Goal: Task Accomplishment & Management: Manage account settings

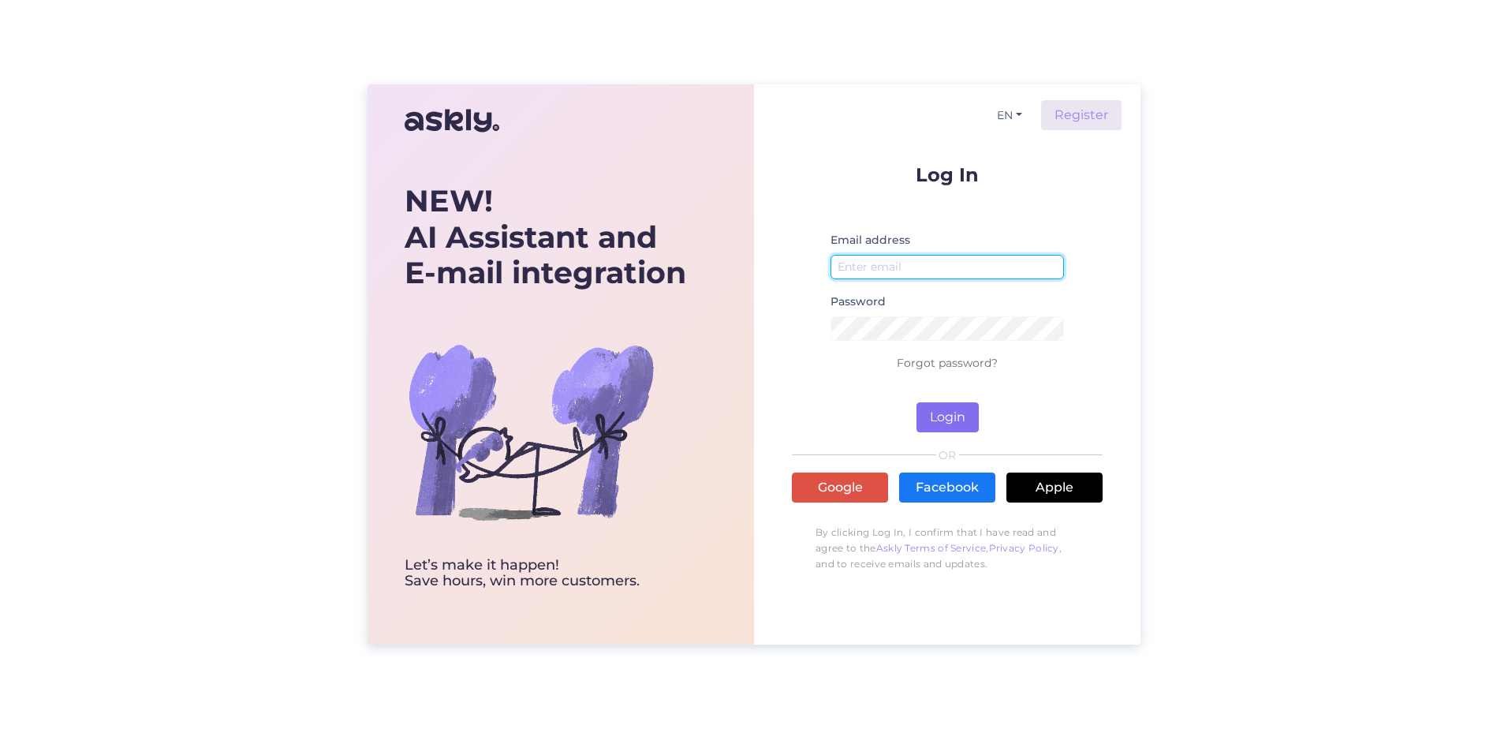
type input "[EMAIL_ADDRESS][DOMAIN_NAME]"
click at [925, 423] on button "Login" at bounding box center [948, 417] width 62 height 30
click at [960, 407] on button "Login" at bounding box center [948, 417] width 62 height 30
click at [944, 412] on button "Login" at bounding box center [948, 417] width 62 height 30
click at [935, 419] on button "Login" at bounding box center [948, 417] width 62 height 30
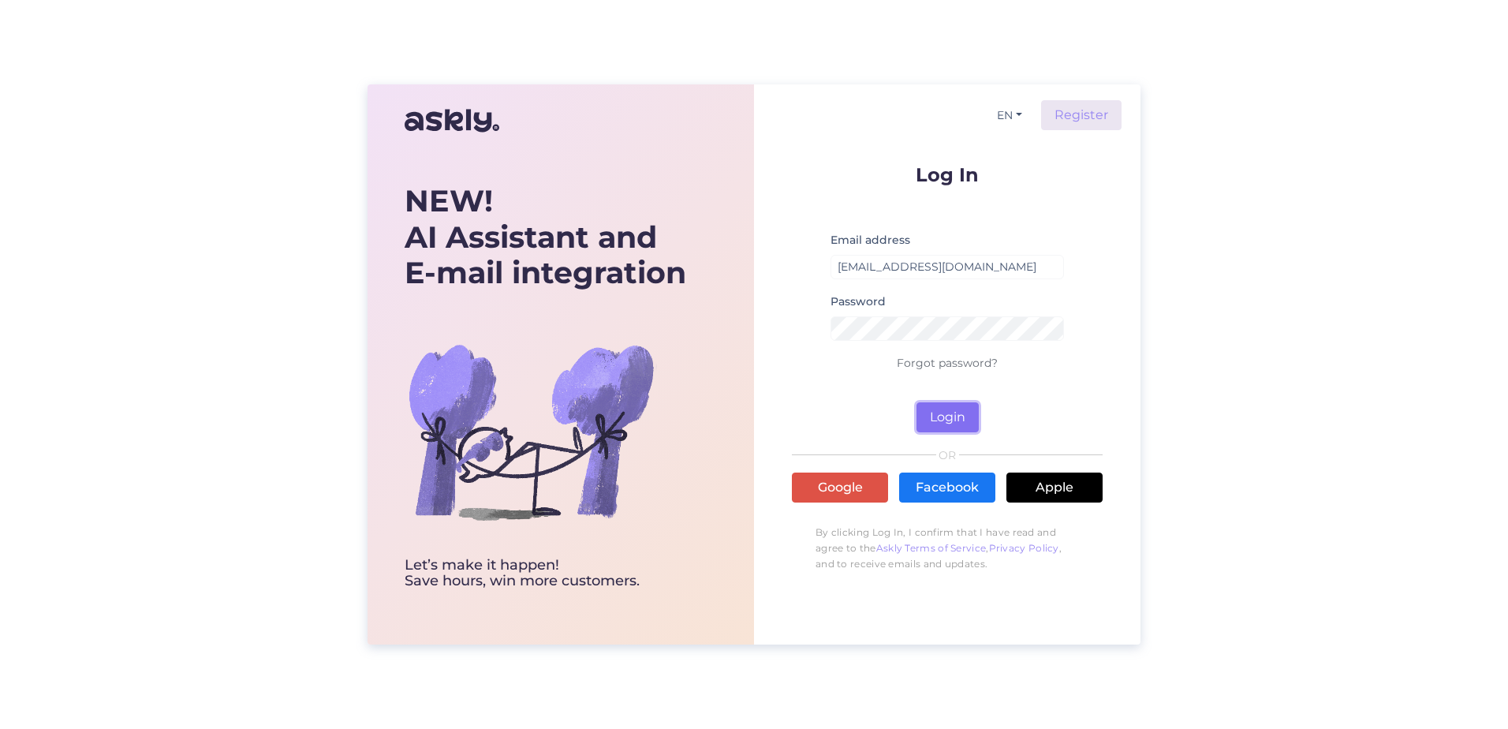
click at [941, 412] on button "Login" at bounding box center [948, 417] width 62 height 30
click at [949, 411] on button "Login" at bounding box center [948, 417] width 62 height 30
type input "[EMAIL_ADDRESS][DOMAIN_NAME]"
click at [951, 416] on button "Login" at bounding box center [948, 417] width 62 height 30
click at [951, 417] on button "Login" at bounding box center [948, 417] width 62 height 30
